Goal: Information Seeking & Learning: Learn about a topic

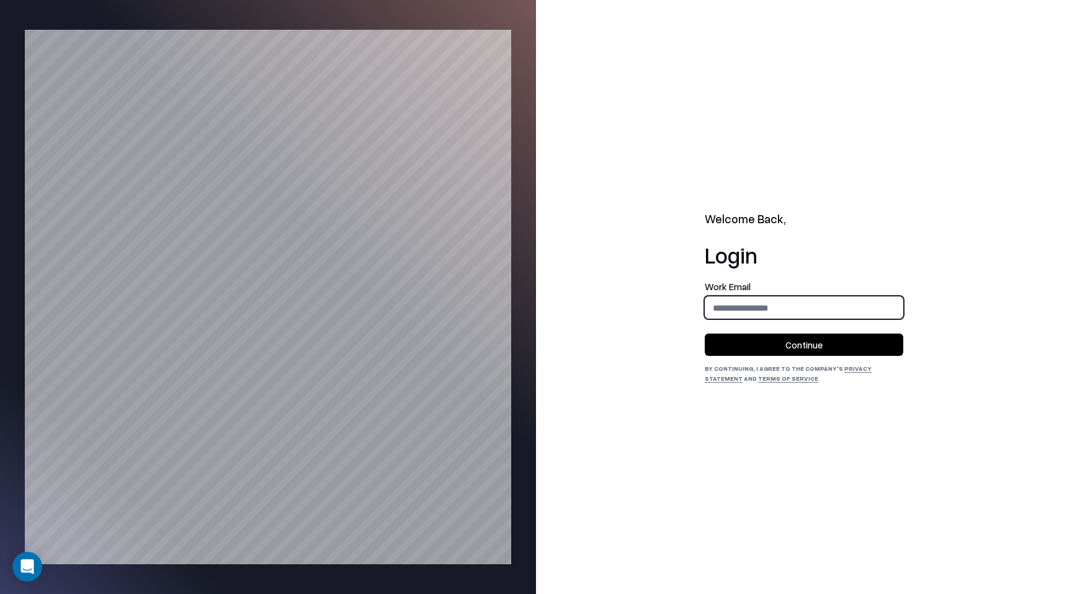
click at [706, 308] on input "email" at bounding box center [803, 307] width 197 height 23
type input "**********"
click at [772, 352] on button "Continue" at bounding box center [804, 345] width 198 height 22
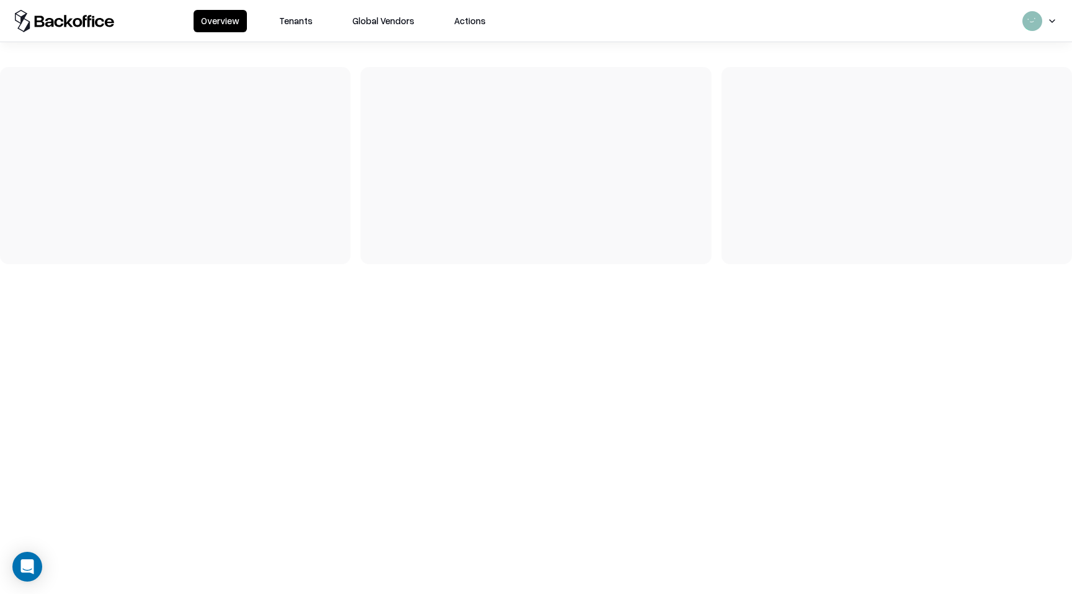
click at [293, 17] on button "Tenants" at bounding box center [296, 21] width 48 height 22
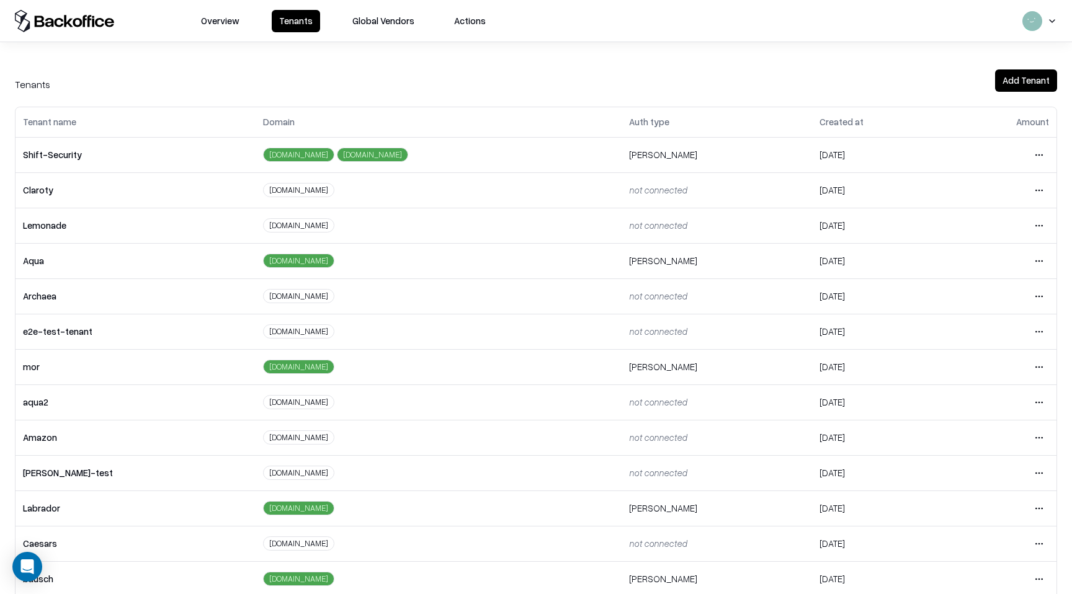
scroll to position [22, 0]
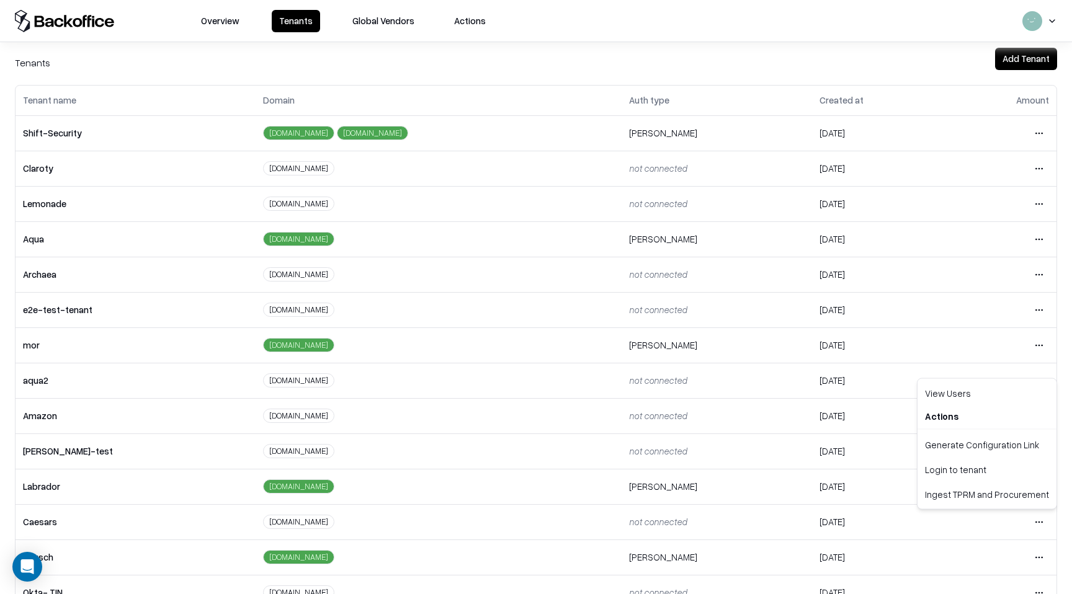
click at [1040, 522] on html "Overview Tenants Global Vendors Actions Tenants Add Tenant Tenant name Domain A…" at bounding box center [536, 297] width 1072 height 594
click at [716, 545] on html "Overview Tenants Global Vendors Actions Tenants Add Tenant Tenant name Domain A…" at bounding box center [536, 297] width 1072 height 594
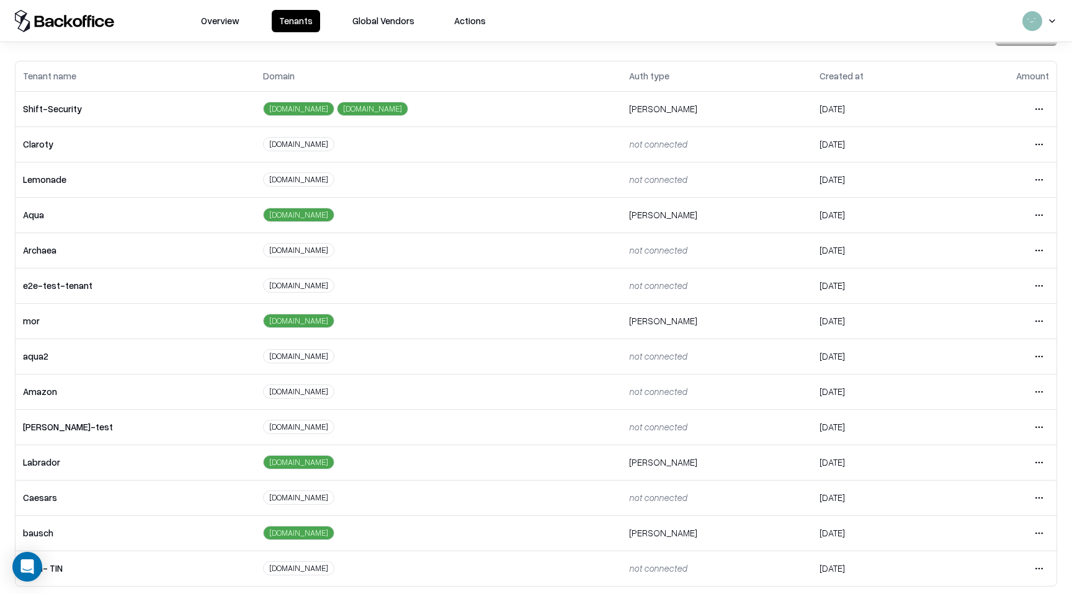
scroll to position [53, 0]
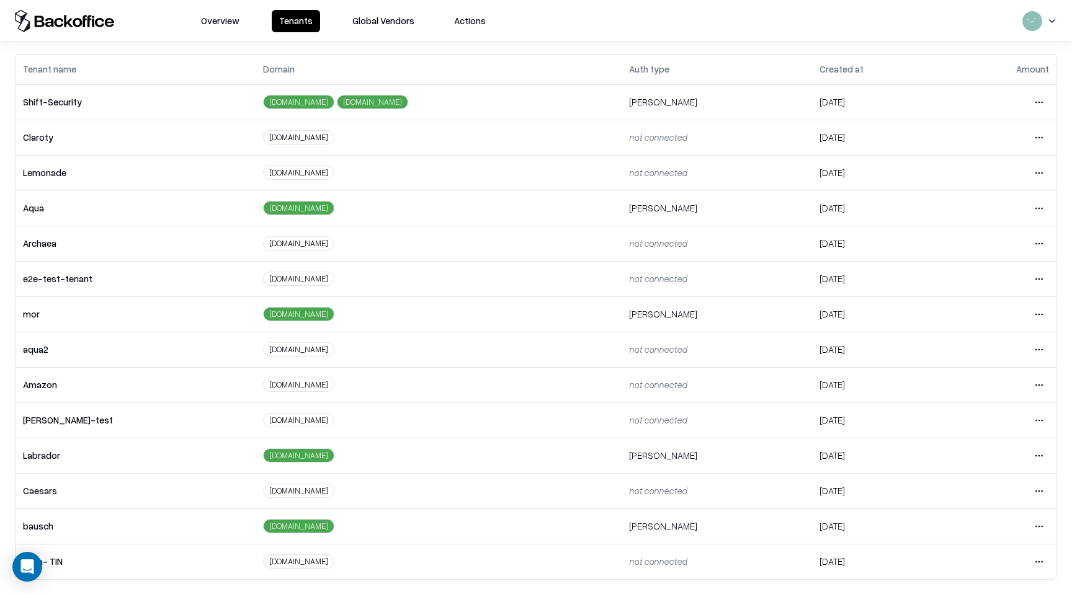
click at [1046, 513] on td "Open menu" at bounding box center [1001, 526] width 109 height 35
click at [1041, 522] on html "Overview Tenants Global Vendors Actions Tenants Add Tenant Tenant name Domain A…" at bounding box center [536, 297] width 1072 height 594
click at [964, 476] on div "Login to tenant" at bounding box center [987, 473] width 134 height 25
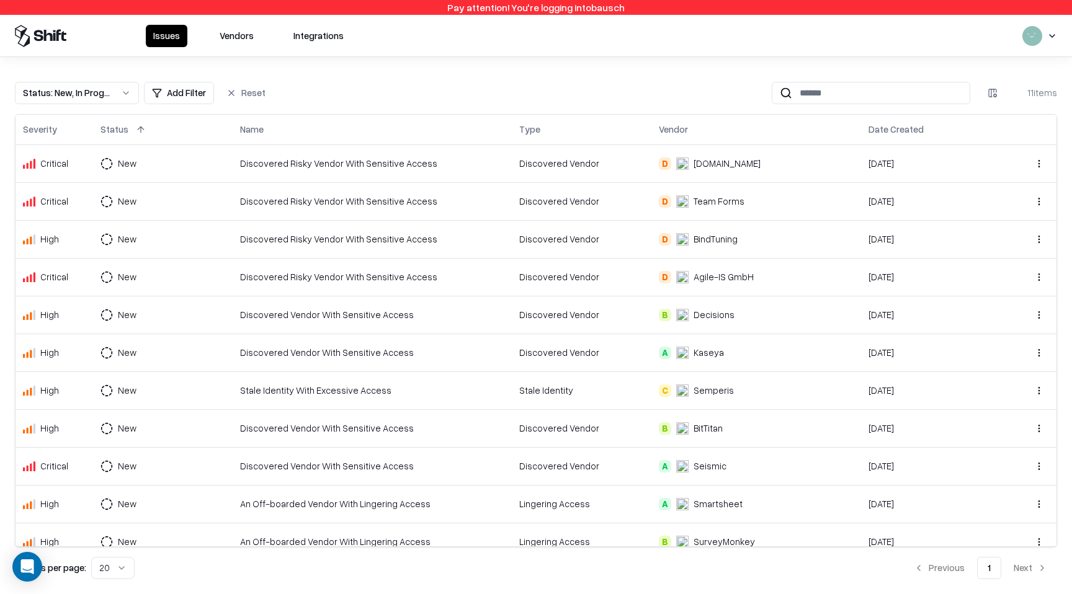
click at [225, 33] on button "Vendors" at bounding box center [236, 36] width 49 height 22
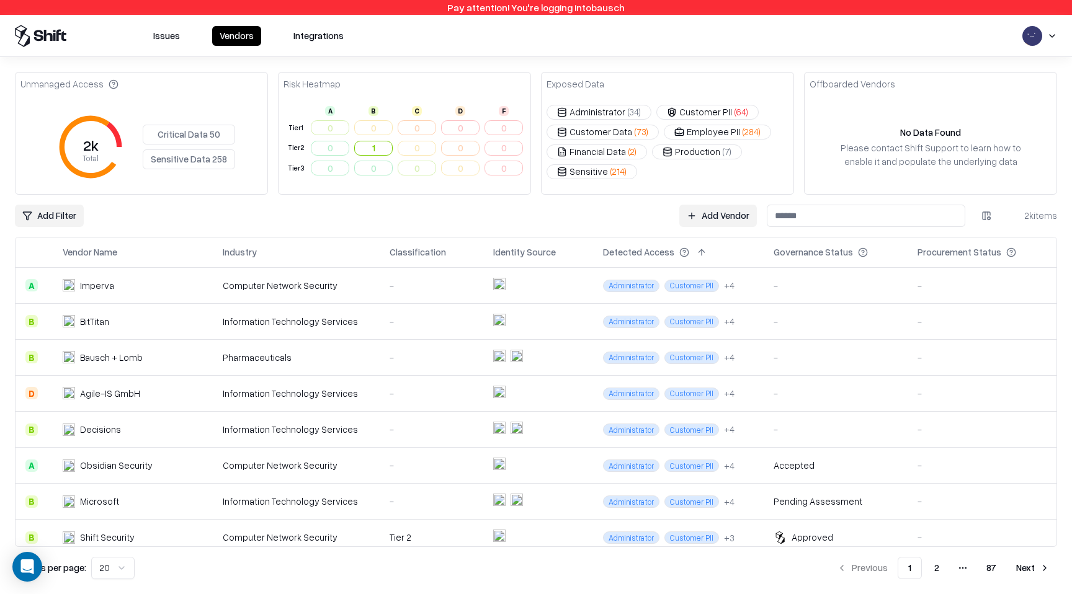
click at [793, 217] on input at bounding box center [866, 216] width 198 height 22
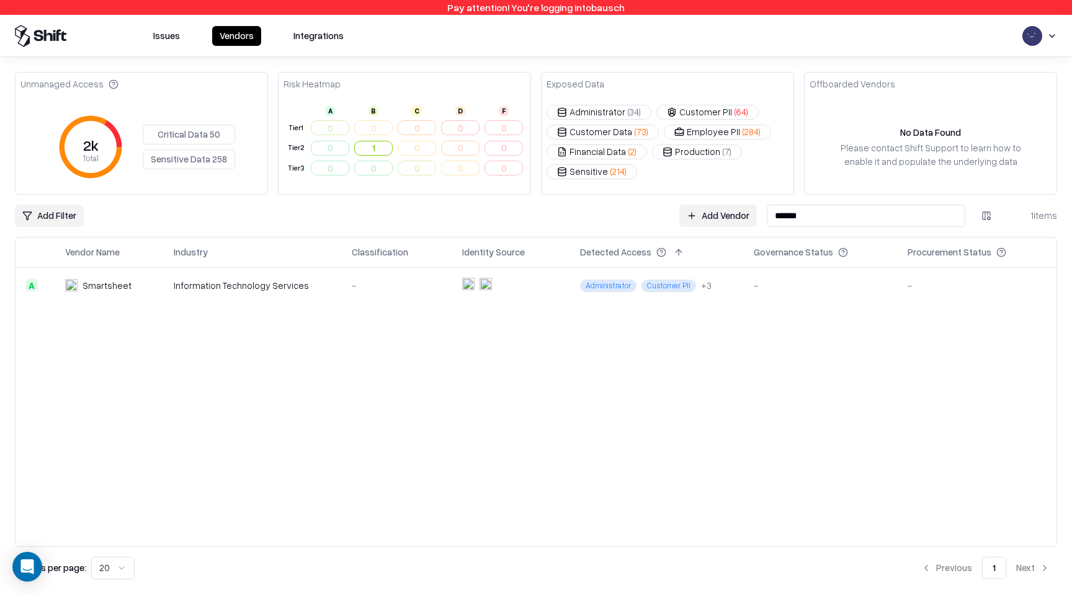
type input "******"
click at [131, 284] on div "Smartsheet" at bounding box center [109, 285] width 89 height 13
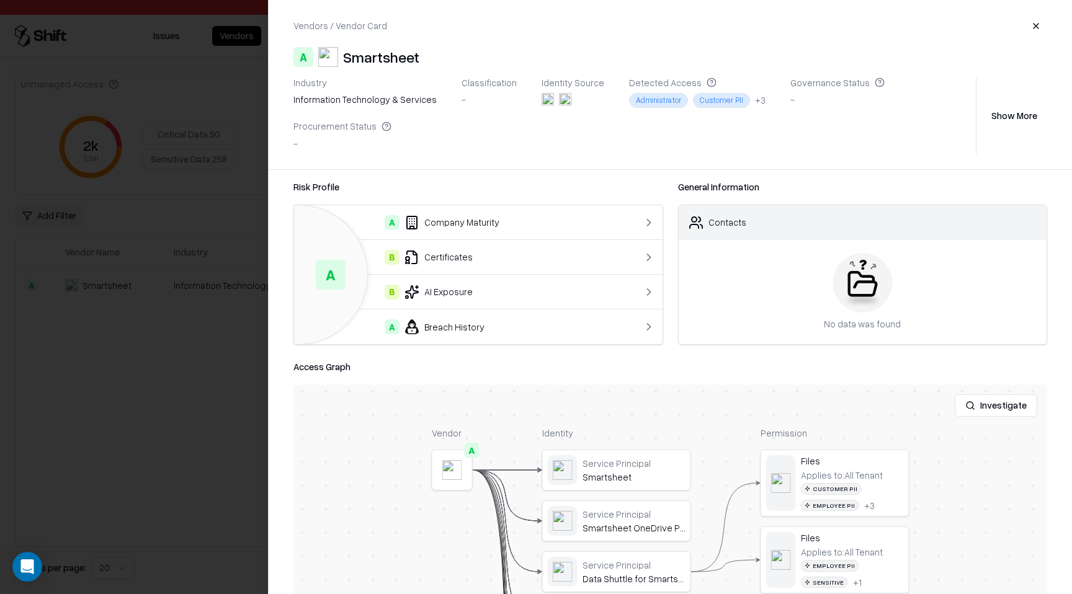
scroll to position [133, 0]
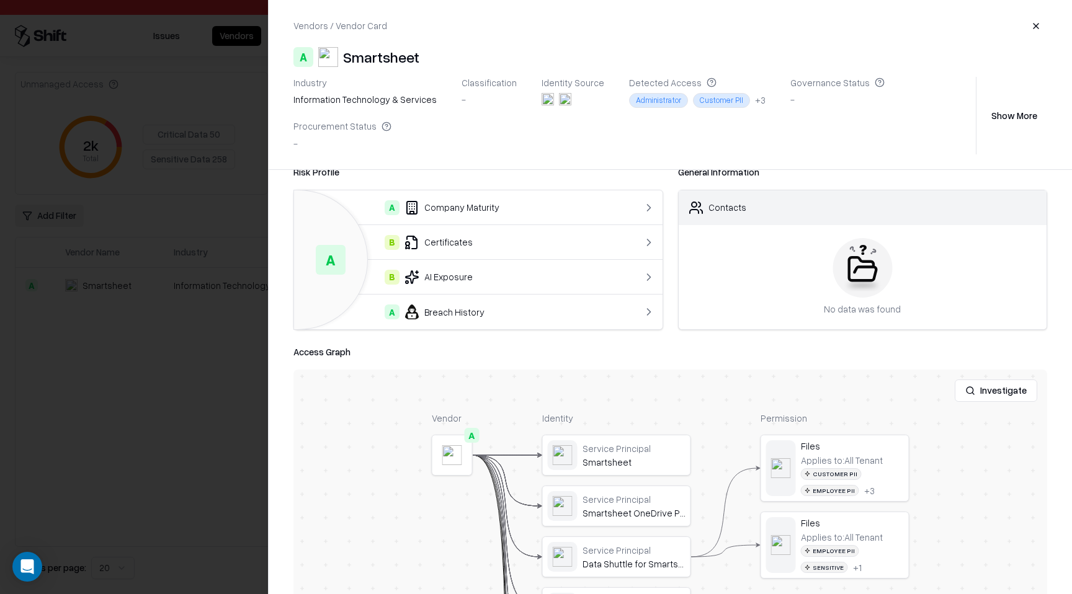
click at [975, 393] on button "Investigate" at bounding box center [995, 391] width 82 height 22
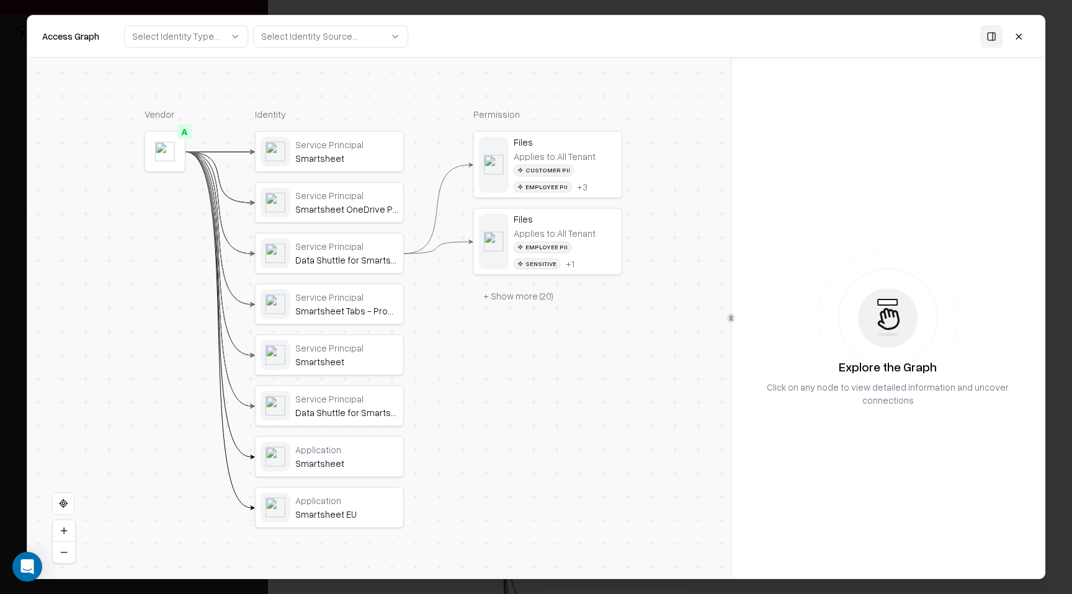
click at [731, 329] on div at bounding box center [731, 318] width 1 height 521
click at [506, 291] on button "+ Show more ( 20 )" at bounding box center [518, 296] width 90 height 22
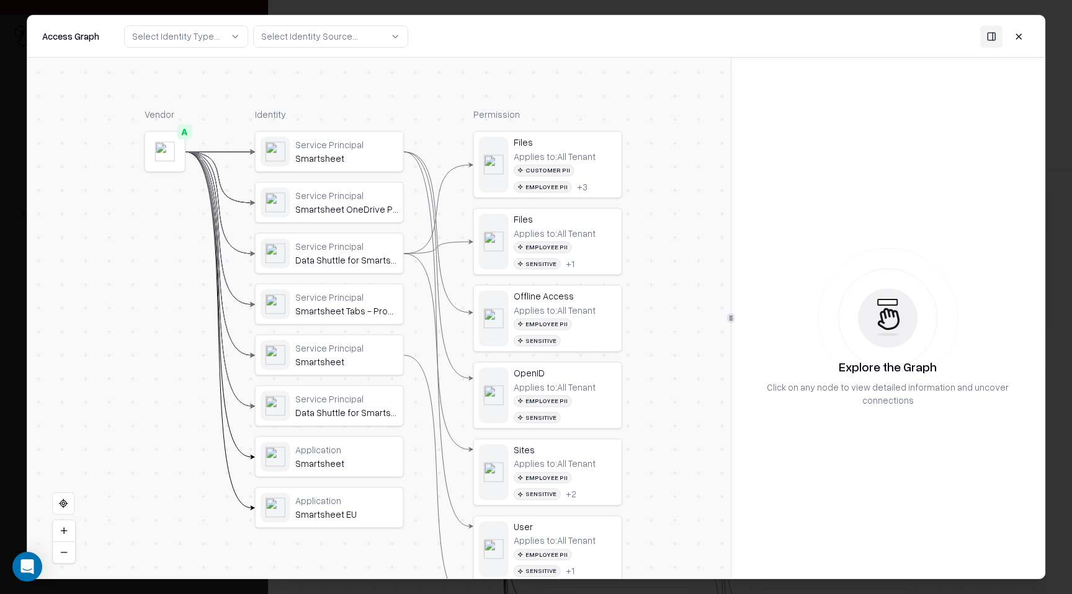
click at [1021, 35] on button at bounding box center [1018, 36] width 22 height 22
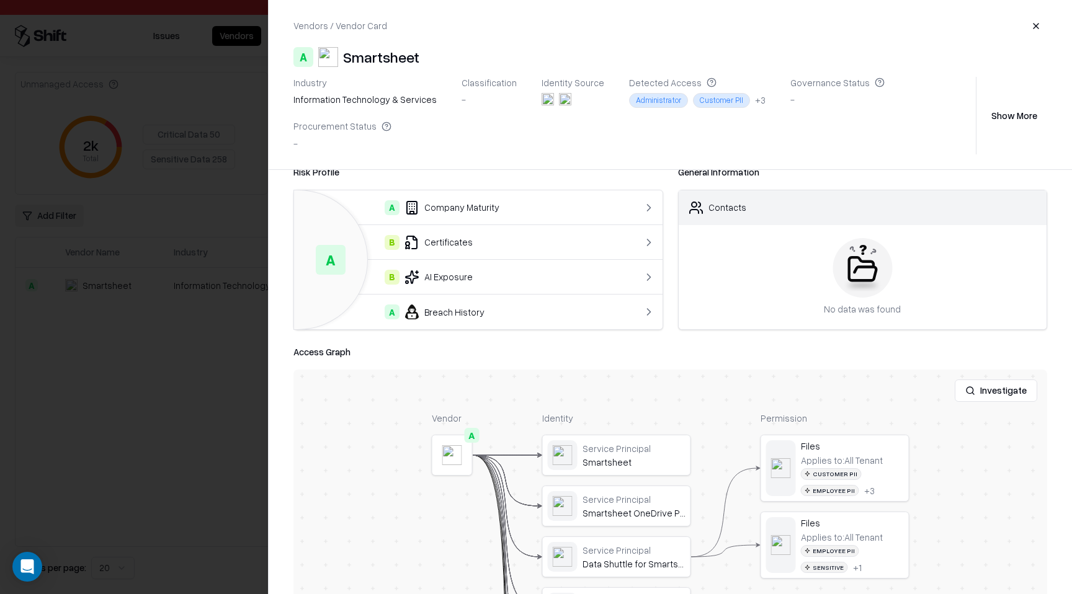
click at [755, 102] on div "+ 3" at bounding box center [760, 100] width 11 height 13
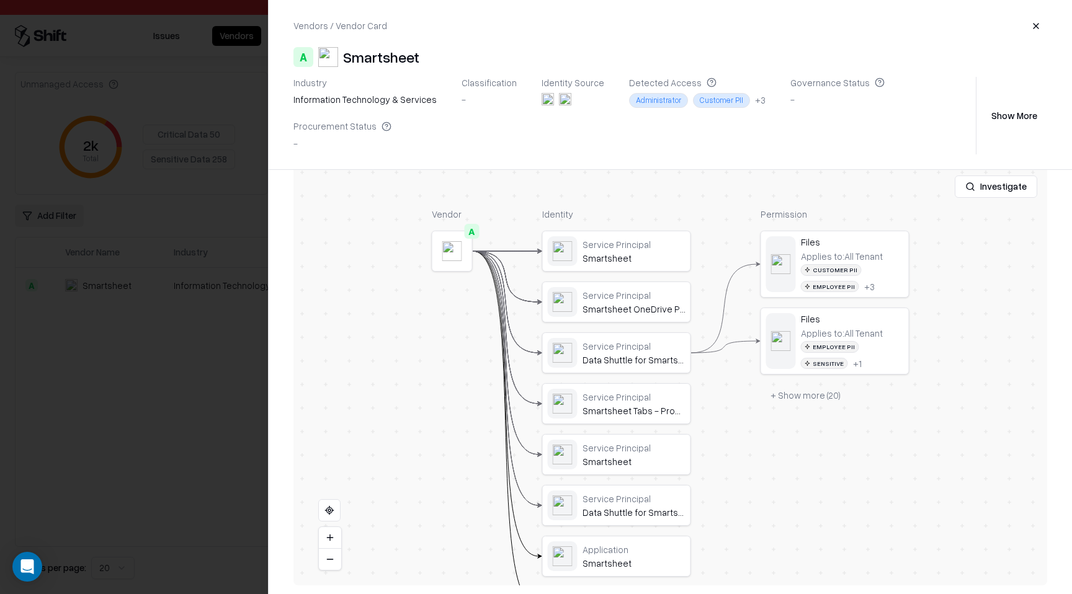
scroll to position [337, 0]
click at [824, 402] on button "+ Show more ( 20 )" at bounding box center [805, 395] width 90 height 22
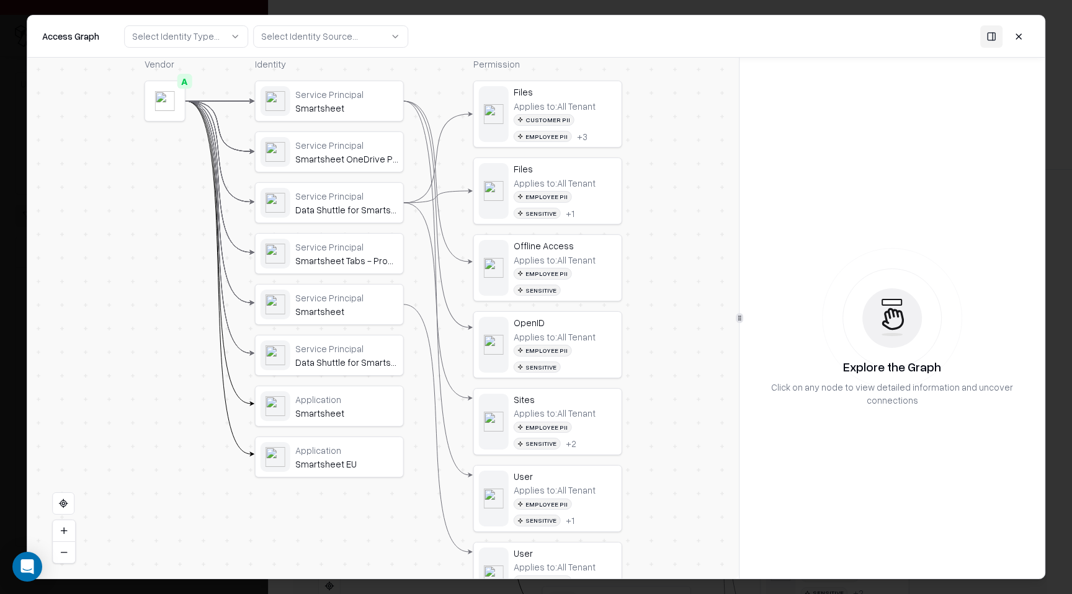
click at [596, 98] on div "Files Applies to: All Tenant Customer PII Employee PII + 3" at bounding box center [565, 114] width 103 height 56
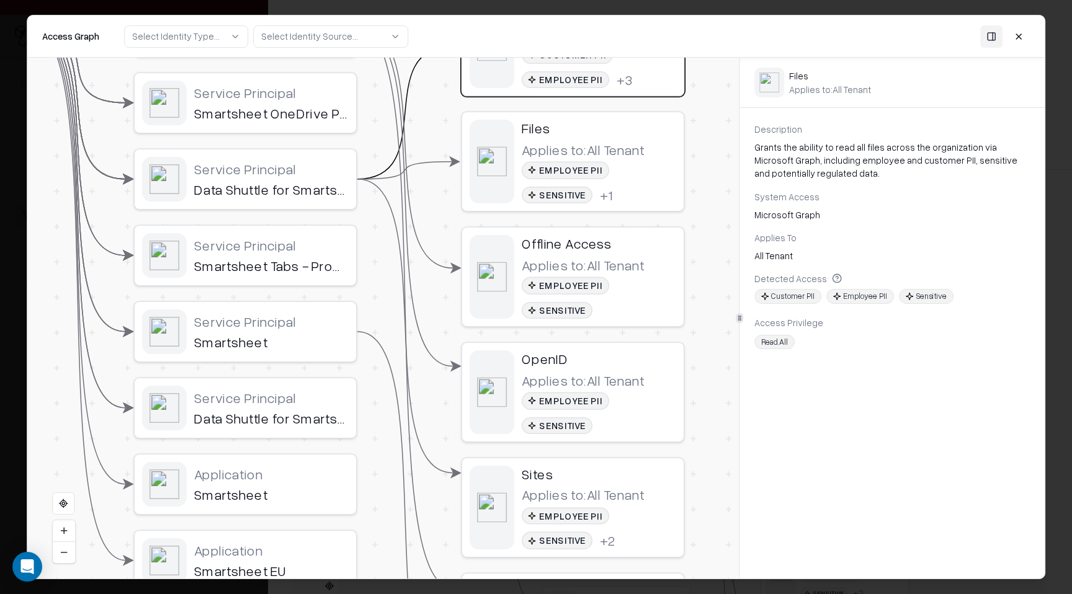
click at [505, 343] on div "OpenID Applies to: All Tenant Employee PII Sensitive" at bounding box center [572, 392] width 221 height 99
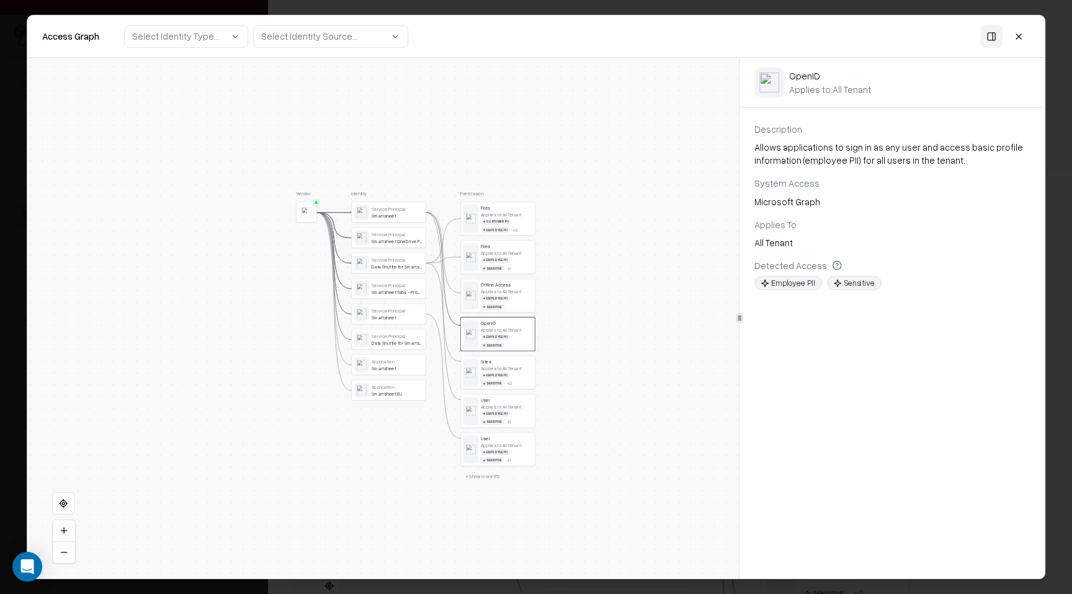
click at [1010, 47] on div "Access Graph Select Identity Type... Select Identity Source..." at bounding box center [535, 37] width 1017 height 42
click at [1011, 46] on button at bounding box center [1018, 36] width 22 height 22
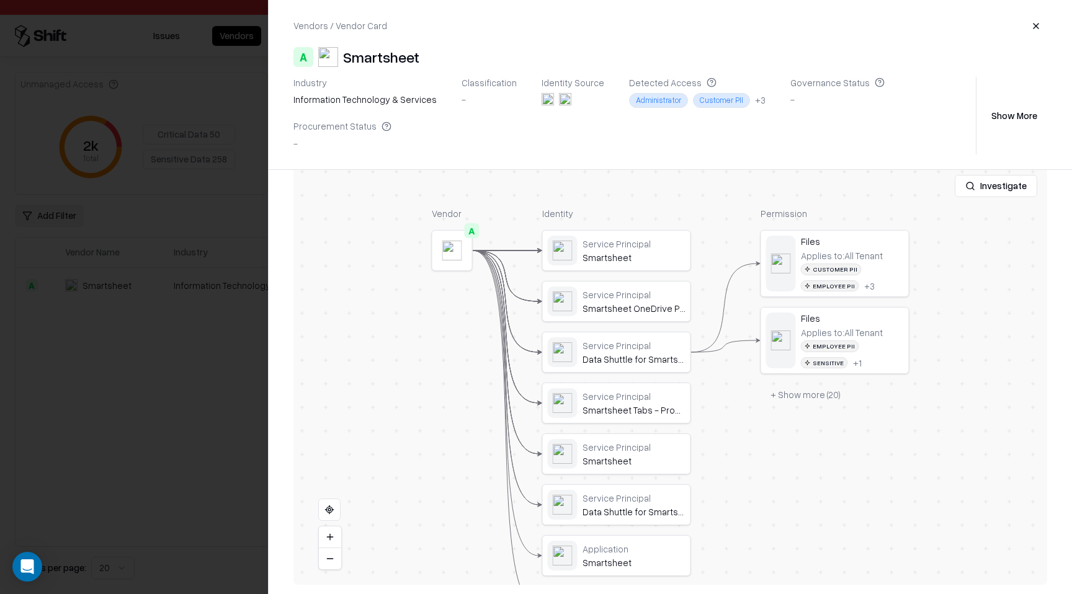
click at [1027, 24] on button "button" at bounding box center [1036, 26] width 22 height 22
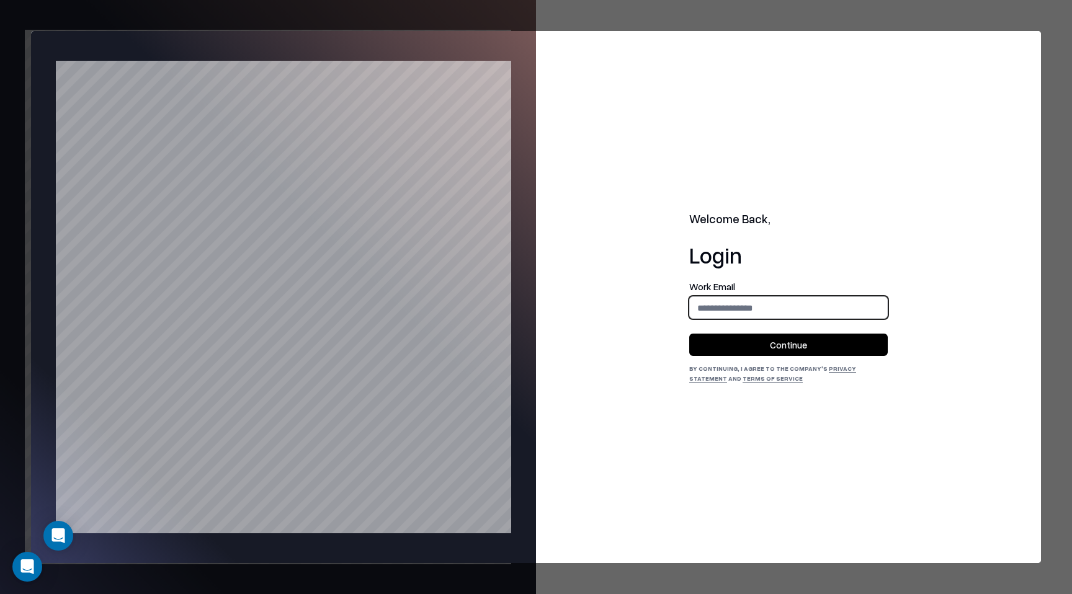
click at [723, 312] on input "email" at bounding box center [788, 307] width 197 height 23
type input "**********"
click at [765, 349] on button "Continue" at bounding box center [788, 345] width 198 height 22
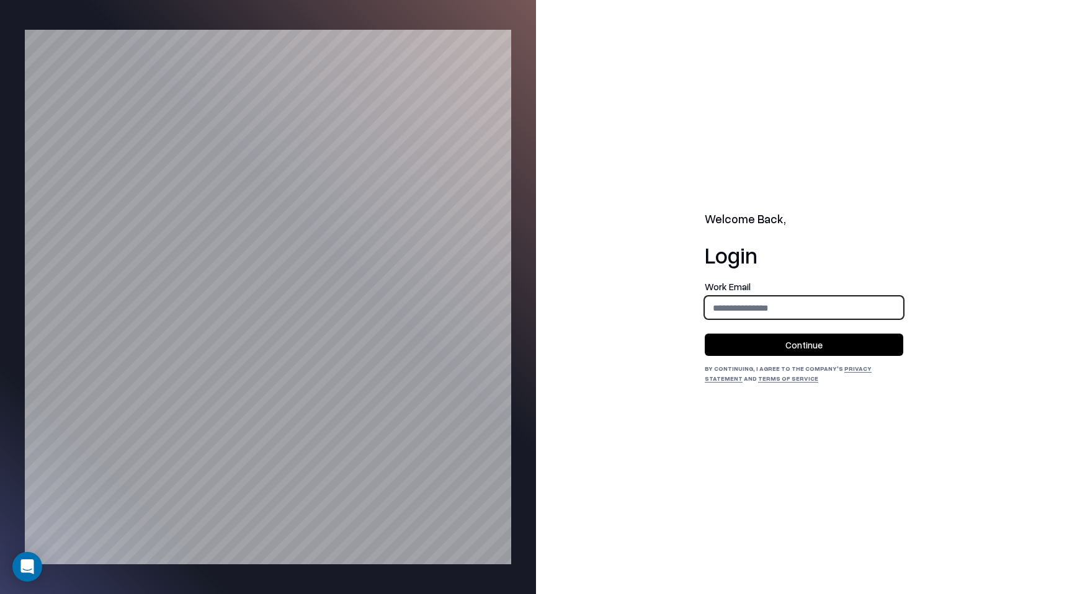
click at [734, 313] on input "email" at bounding box center [803, 307] width 197 height 23
type input "**********"
click at [775, 344] on button "Continue" at bounding box center [804, 345] width 198 height 22
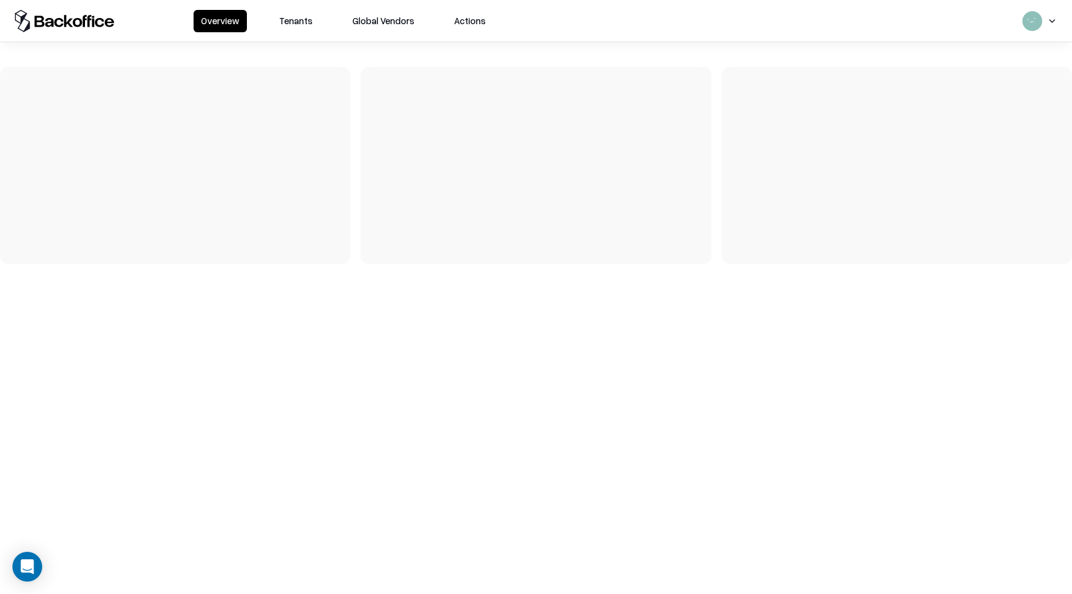
click at [292, 19] on button "Tenants" at bounding box center [296, 21] width 48 height 22
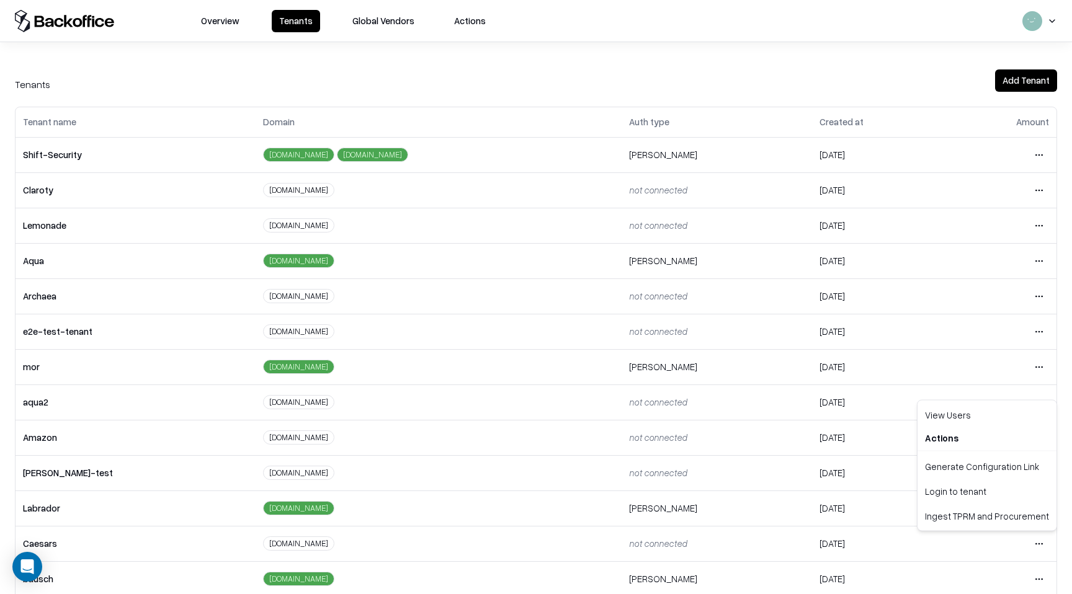
click at [1030, 545] on html "Overview Tenants Global Vendors Actions Tenants Add Tenant Tenant name Domain A…" at bounding box center [536, 297] width 1072 height 594
click at [976, 483] on div "Login to tenant" at bounding box center [987, 491] width 134 height 25
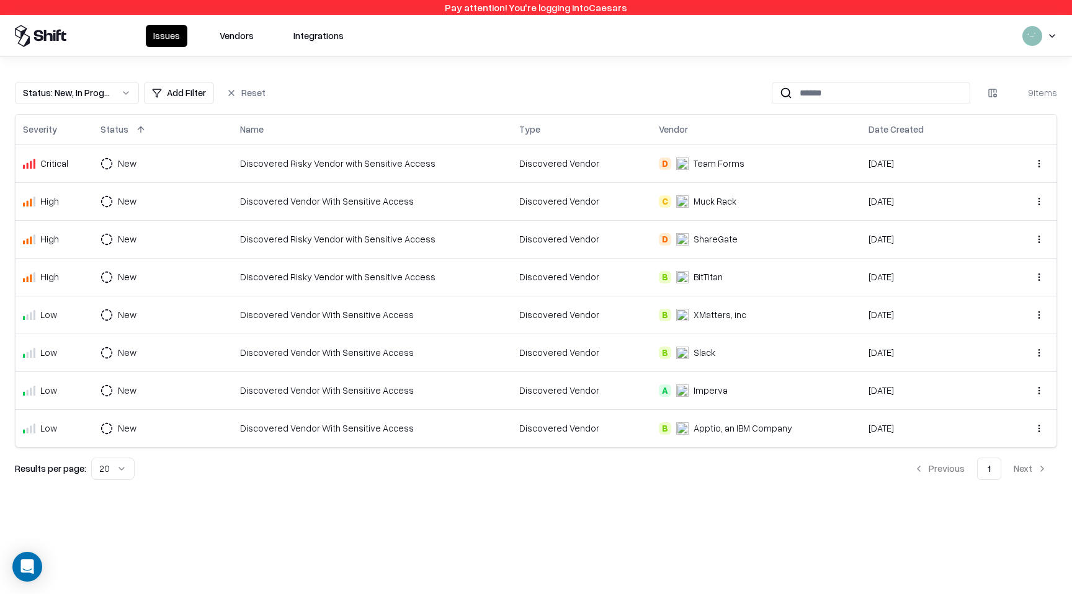
click at [234, 40] on button "Vendors" at bounding box center [236, 36] width 49 height 22
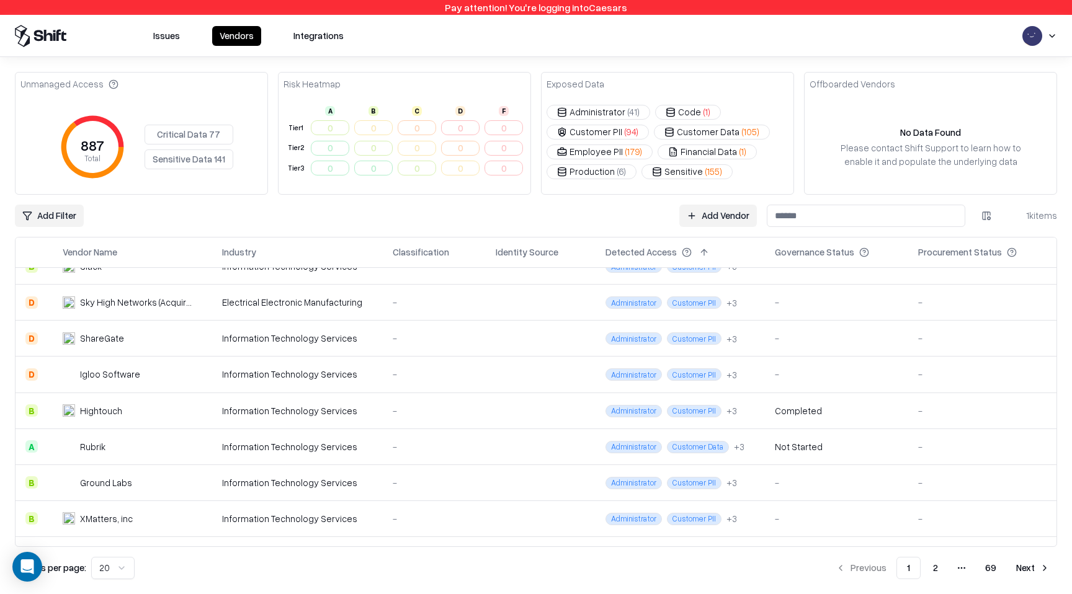
scroll to position [169, 0]
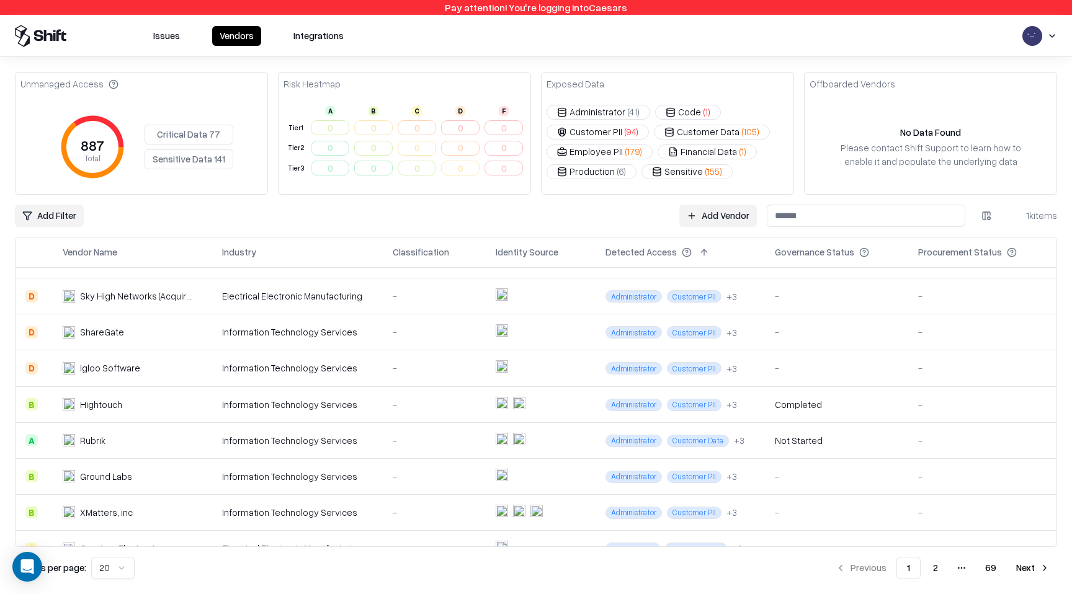
click at [91, 402] on div "Hightouch" at bounding box center [101, 404] width 42 height 13
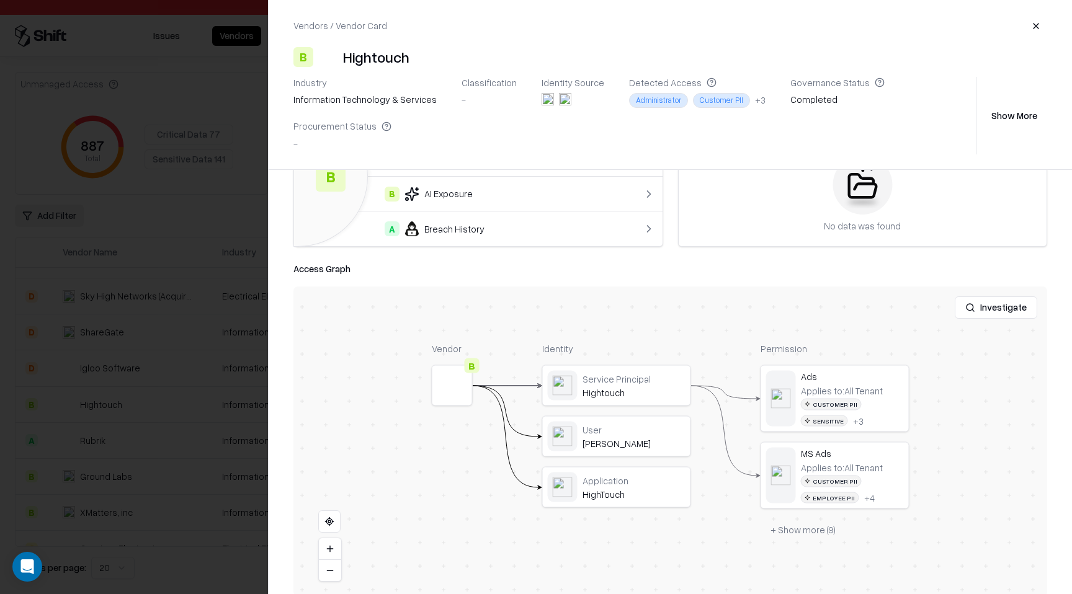
scroll to position [109, 0]
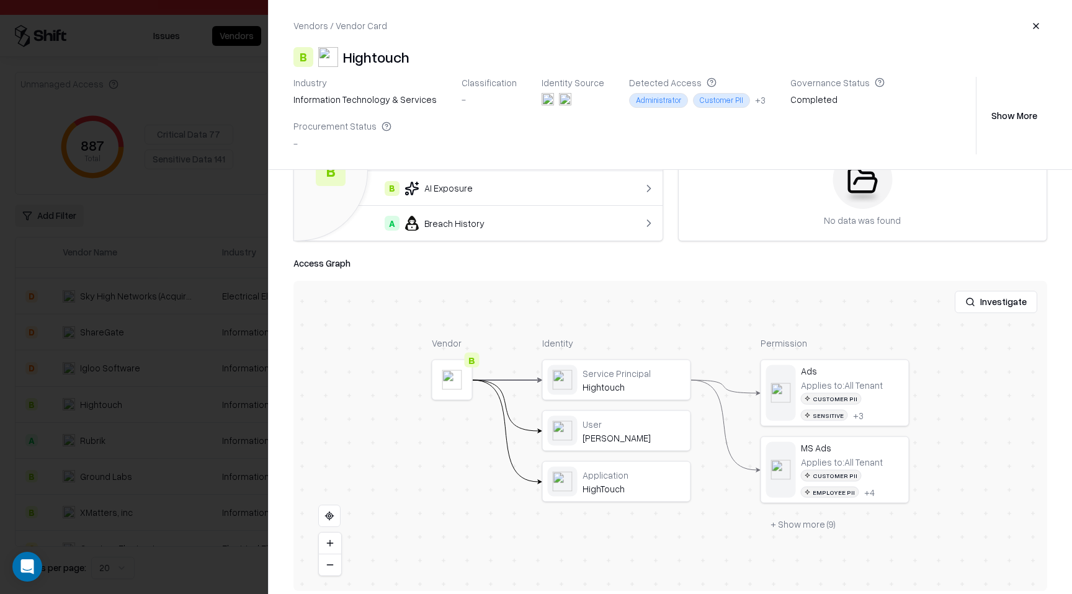
click at [0, 0] on div at bounding box center [0, 0] width 0 height 0
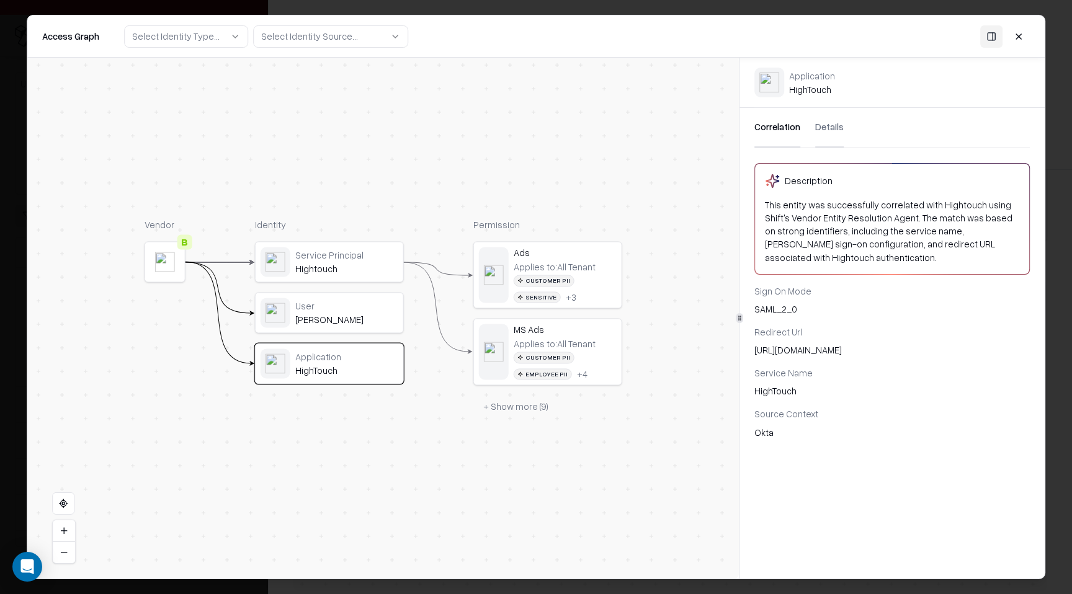
click at [823, 133] on button "Details" at bounding box center [829, 128] width 29 height 40
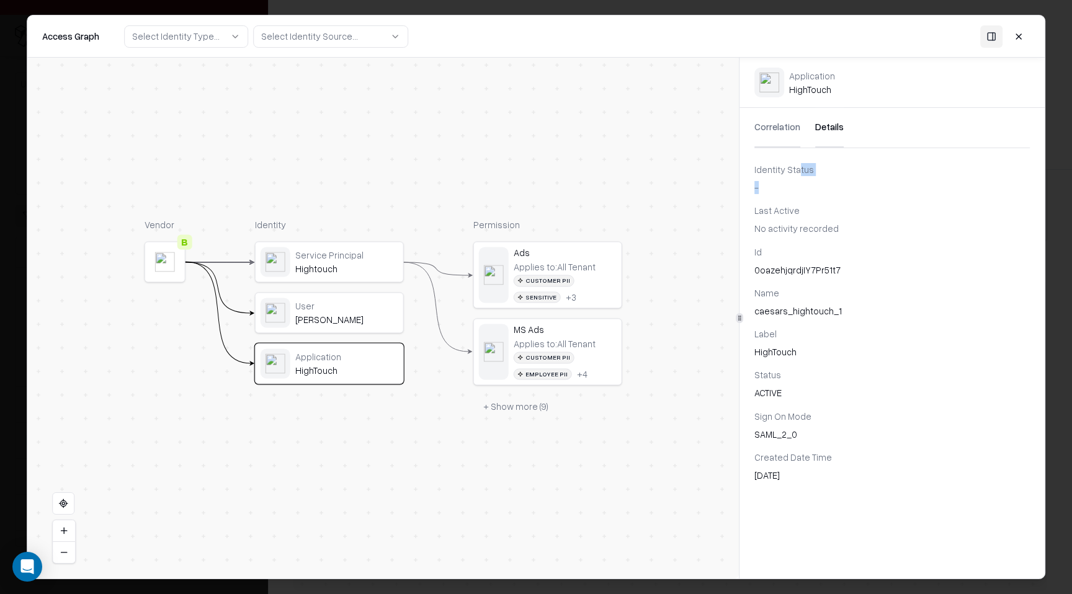
drag, startPoint x: 796, startPoint y: 171, endPoint x: 793, endPoint y: 187, distance: 17.0
click at [793, 189] on div "Identity Status -" at bounding box center [891, 178] width 275 height 31
click at [497, 485] on div "Vendor B Identity Service Principal Hightouch User [PERSON_NAME] Application Hi…" at bounding box center [382, 318] width 711 height 521
click at [1024, 43] on button at bounding box center [1018, 36] width 22 height 22
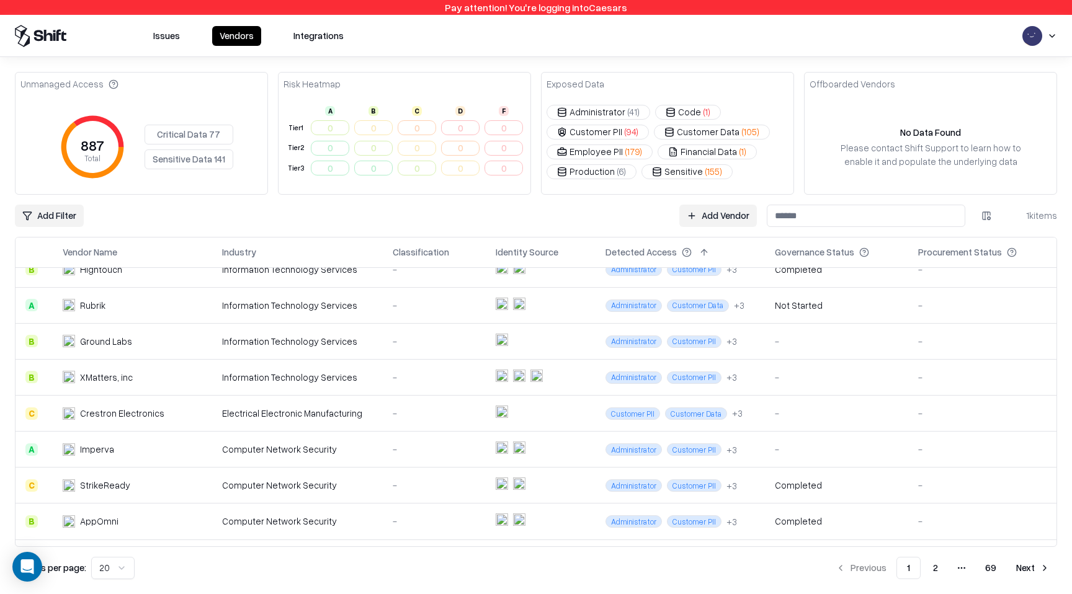
scroll to position [307, 0]
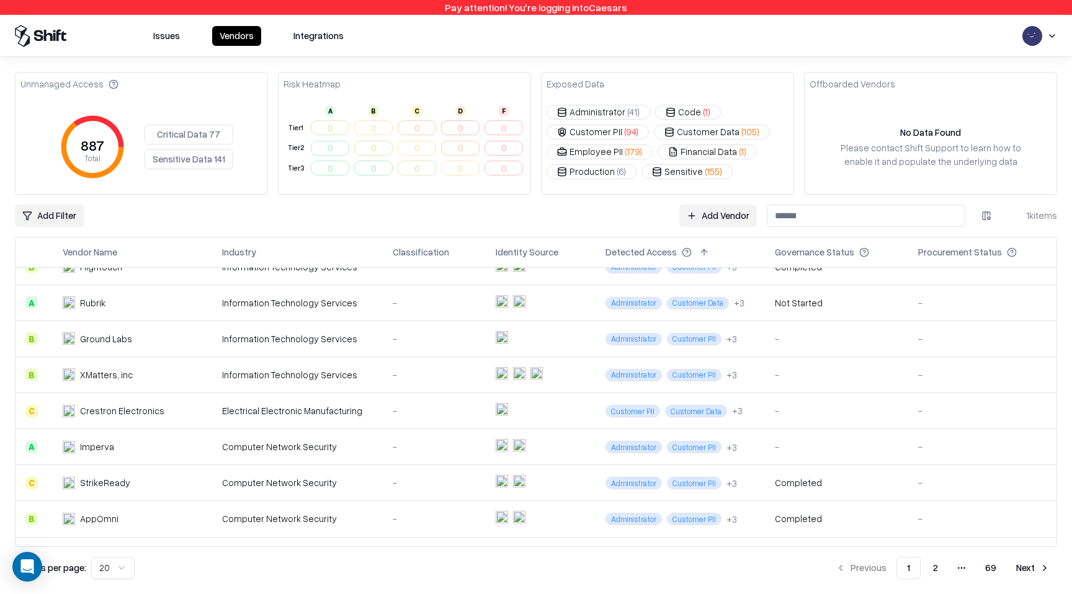
click at [104, 373] on div "XMatters, inc" at bounding box center [106, 374] width 53 height 13
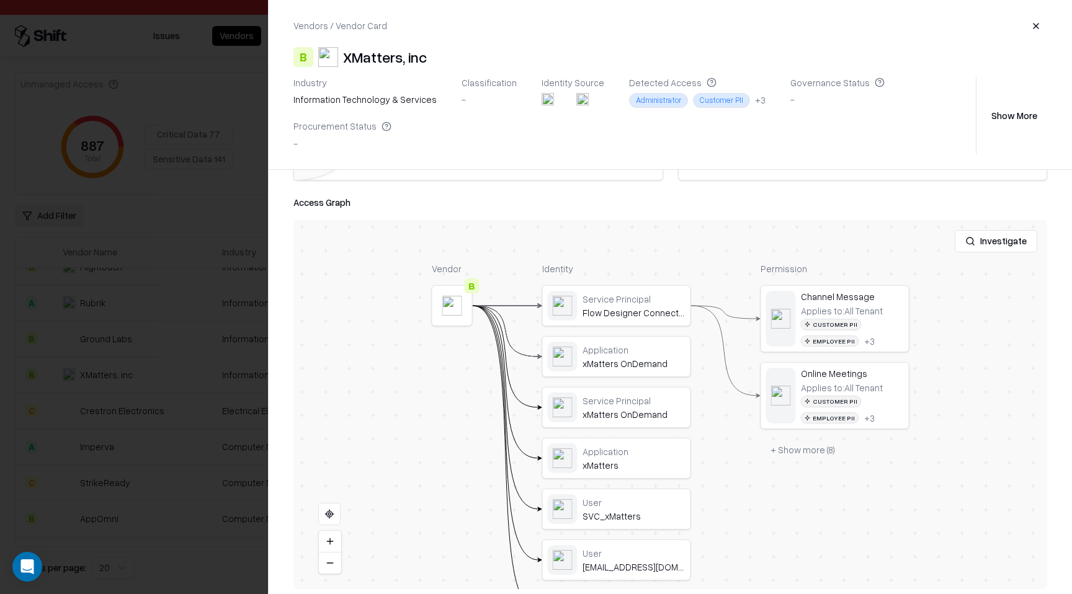
scroll to position [287, 0]
click at [0, 0] on div at bounding box center [0, 0] width 0 height 0
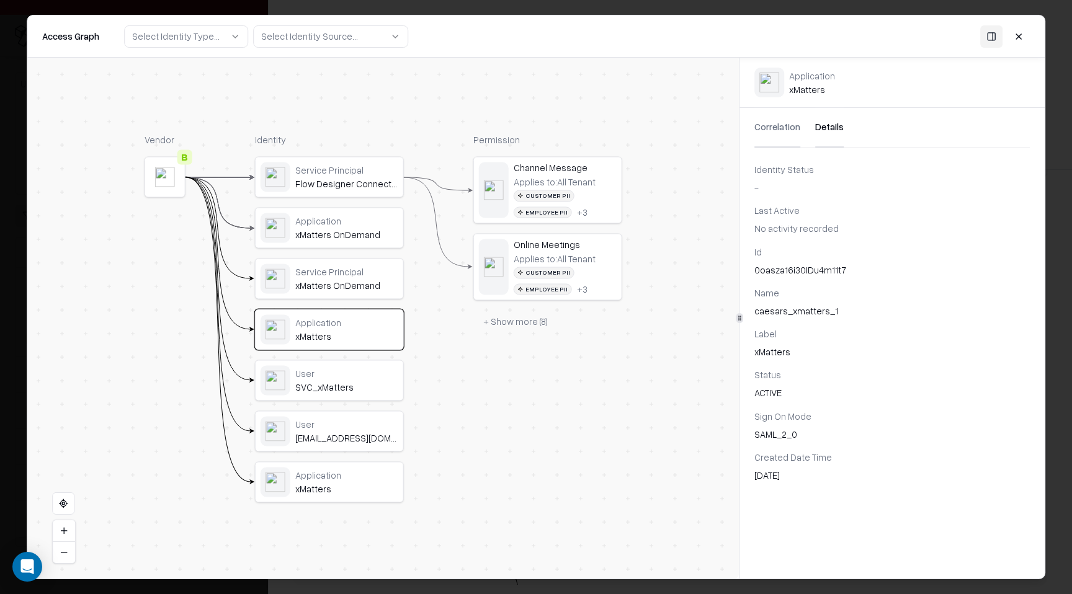
click at [815, 125] on button "Details" at bounding box center [829, 128] width 29 height 40
click at [1015, 42] on button at bounding box center [1018, 36] width 22 height 22
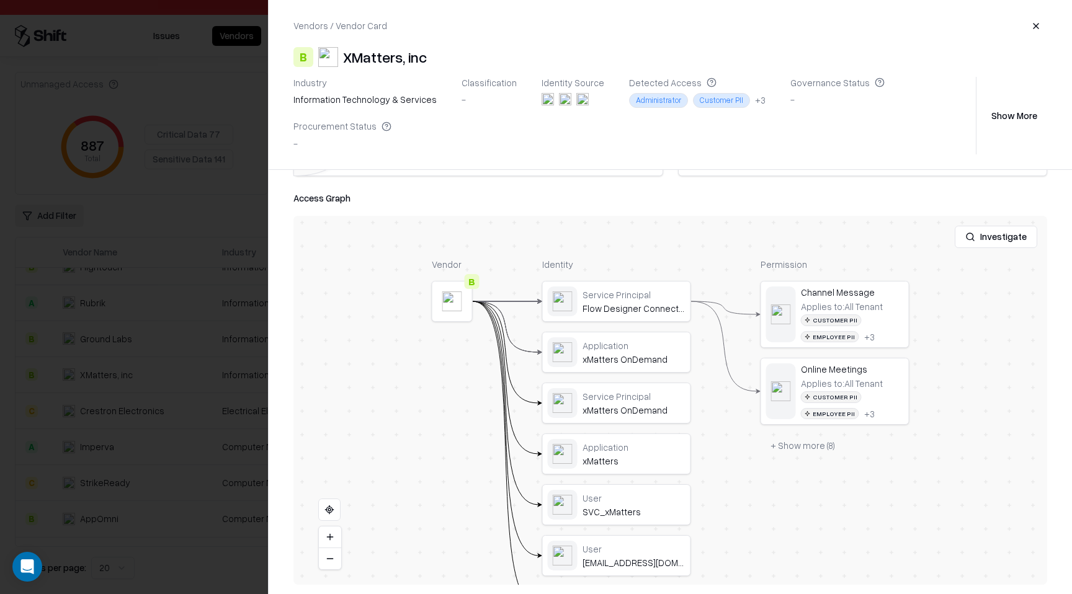
click at [0, 0] on button at bounding box center [0, 0] width 0 height 0
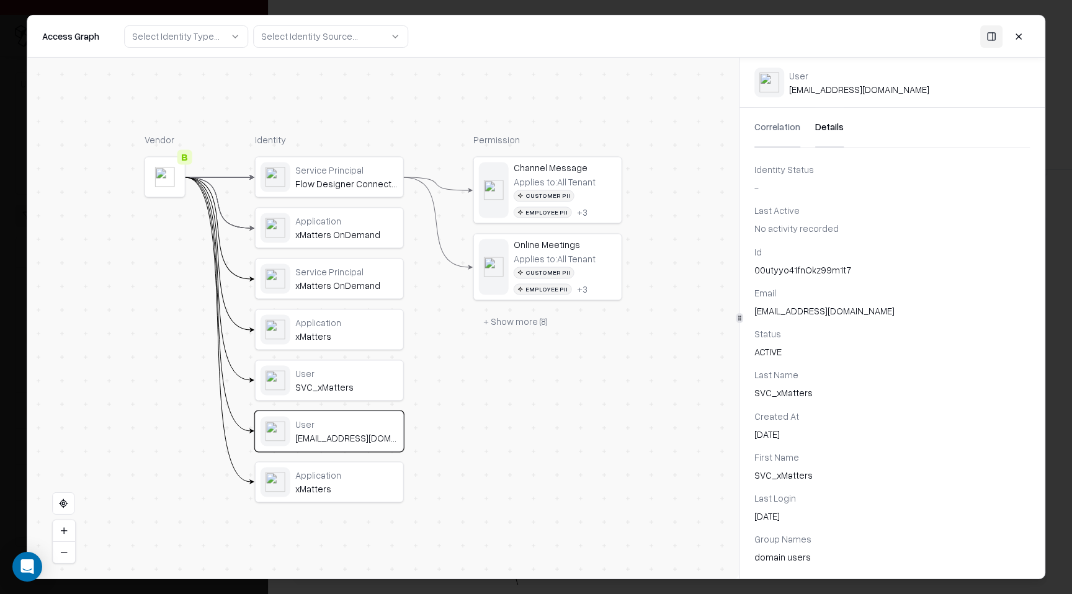
click at [827, 124] on button "Details" at bounding box center [829, 128] width 29 height 40
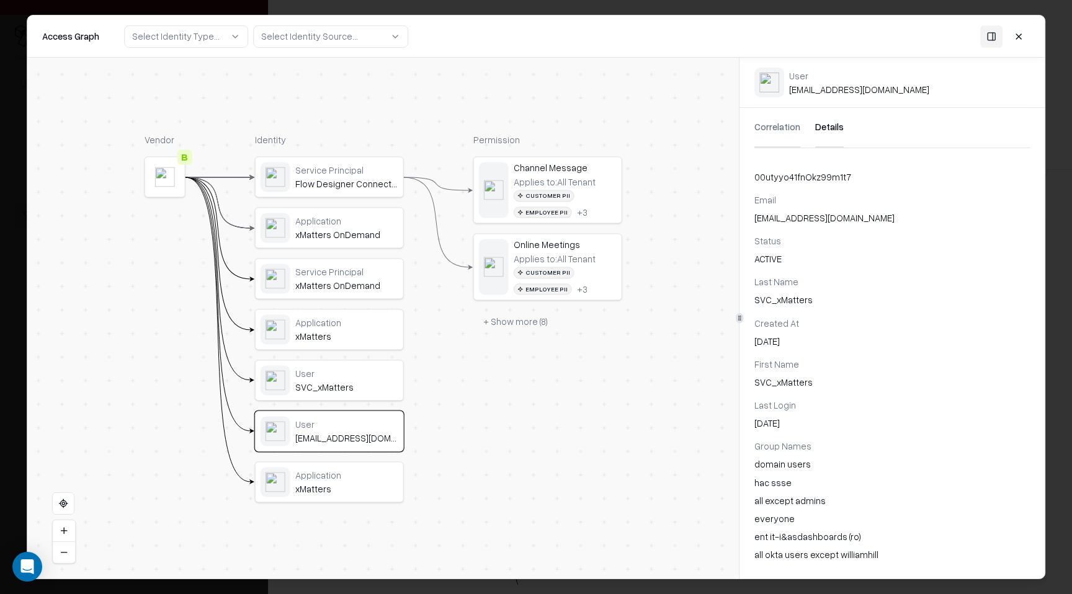
scroll to position [96, 0]
click at [354, 335] on div "xMatters" at bounding box center [346, 336] width 103 height 11
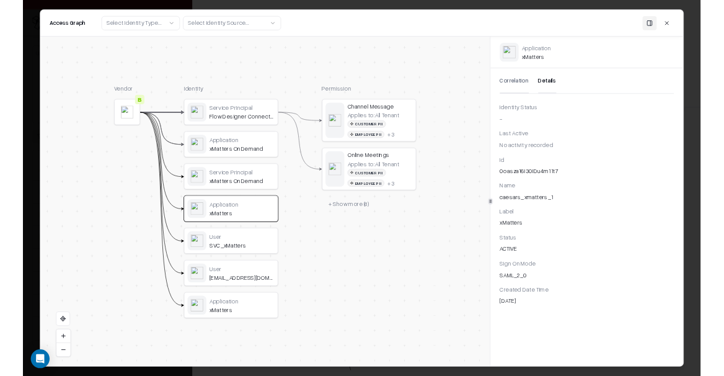
scroll to position [0, 0]
